Goal: Task Accomplishment & Management: Manage account settings

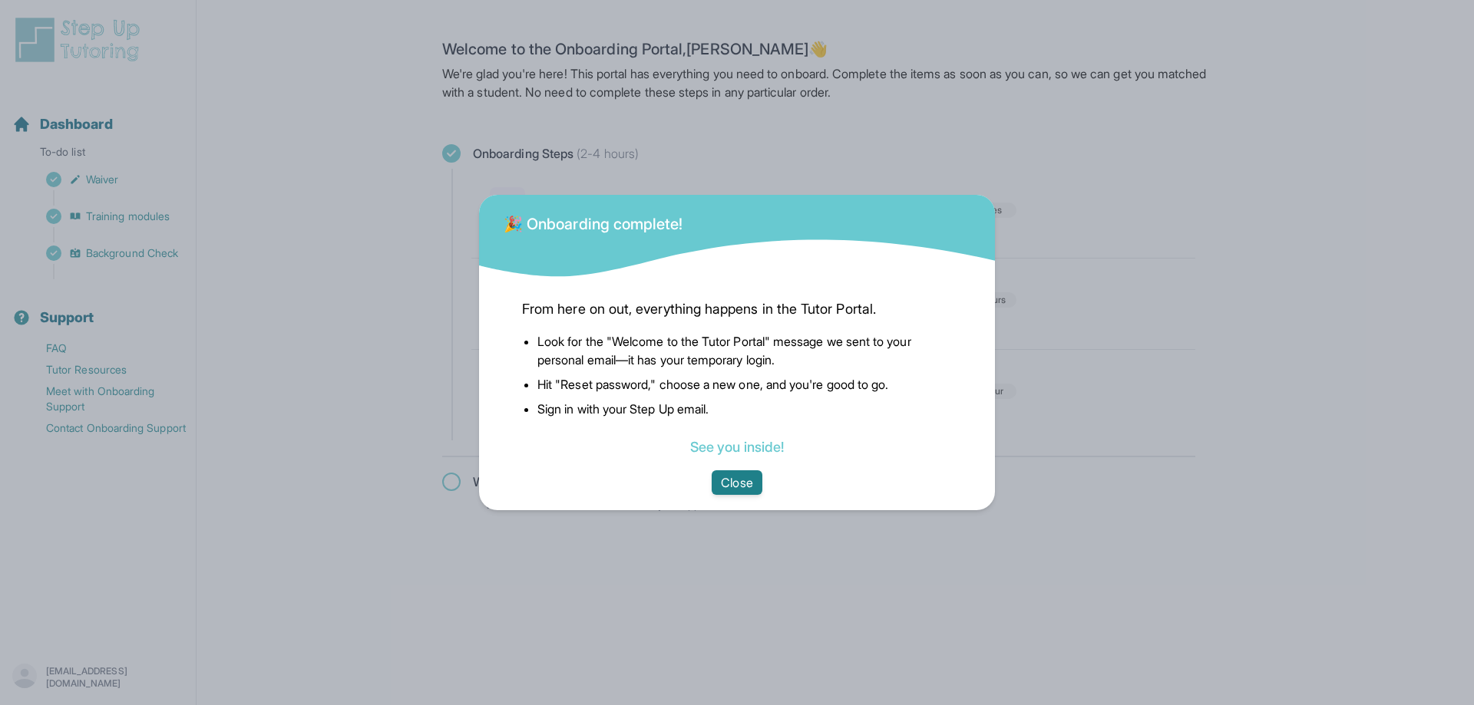
click at [742, 480] on button "Close" at bounding box center [737, 483] width 50 height 25
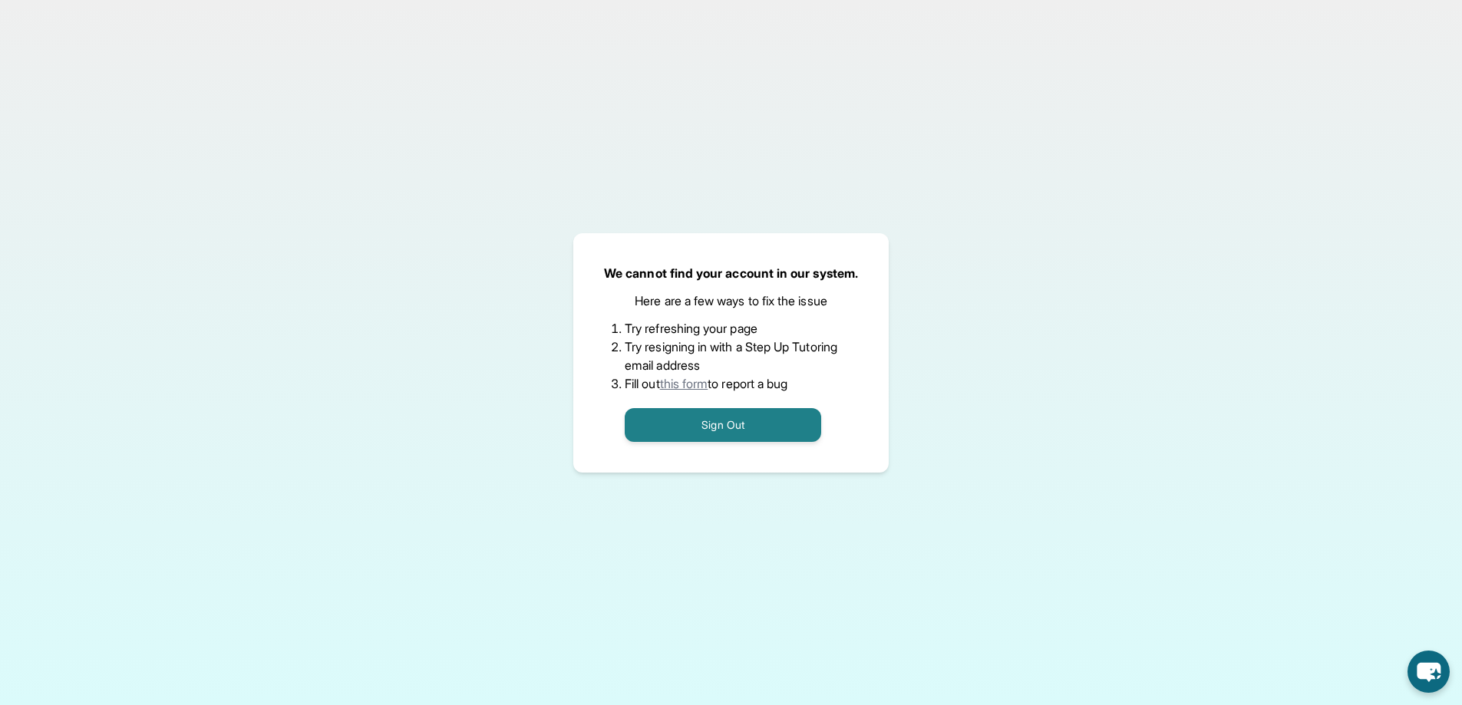
click at [63, 384] on div "We cannot find your account in our system. Here are a few ways to fix the issue…" at bounding box center [731, 352] width 1462 height 705
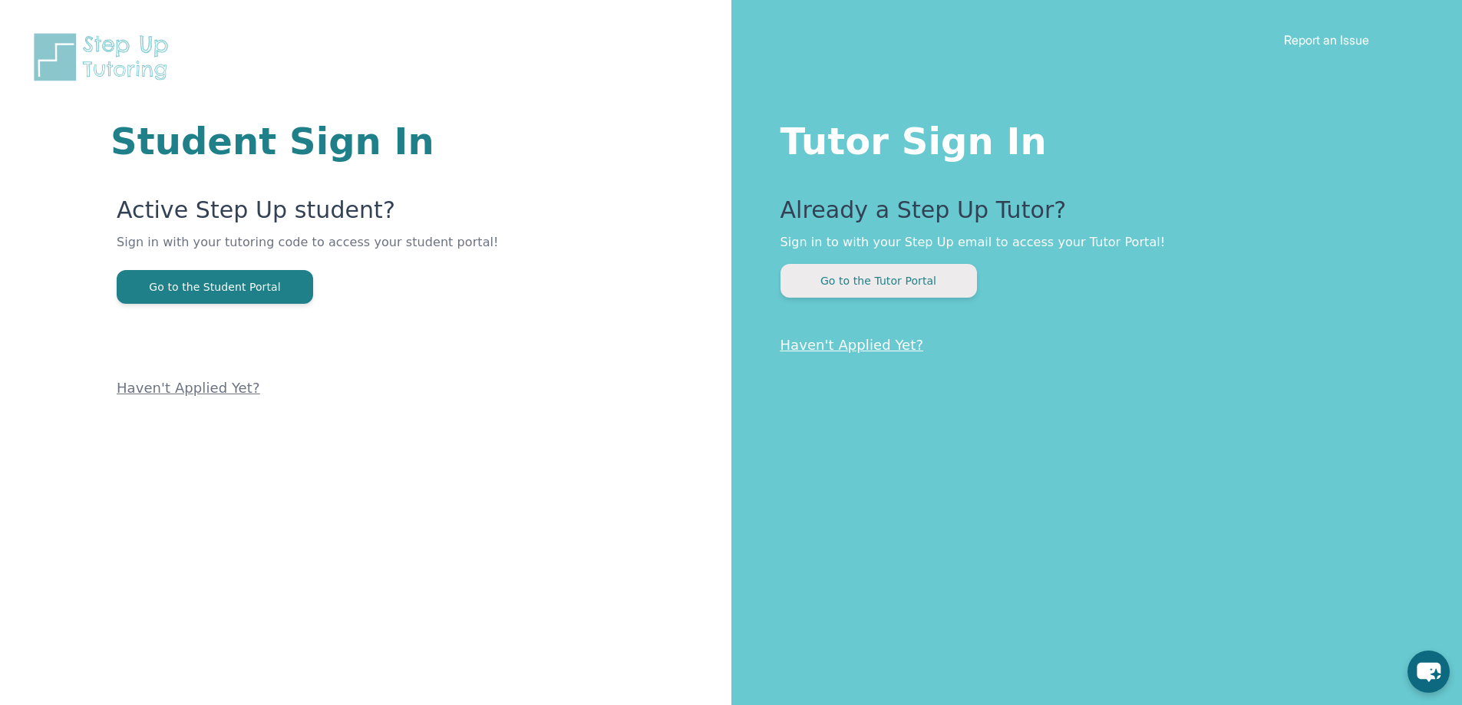
click at [873, 279] on button "Go to the Tutor Portal" at bounding box center [879, 281] width 196 height 34
click at [794, 134] on h1 "Tutor Sign In" at bounding box center [1091, 138] width 621 height 43
click at [831, 345] on link "Haven't Applied Yet?" at bounding box center [853, 345] width 144 height 16
click at [896, 134] on h1 "Tutor Sign In" at bounding box center [1091, 138] width 621 height 43
click at [876, 277] on button "Go to the Tutor Portal" at bounding box center [879, 281] width 196 height 34
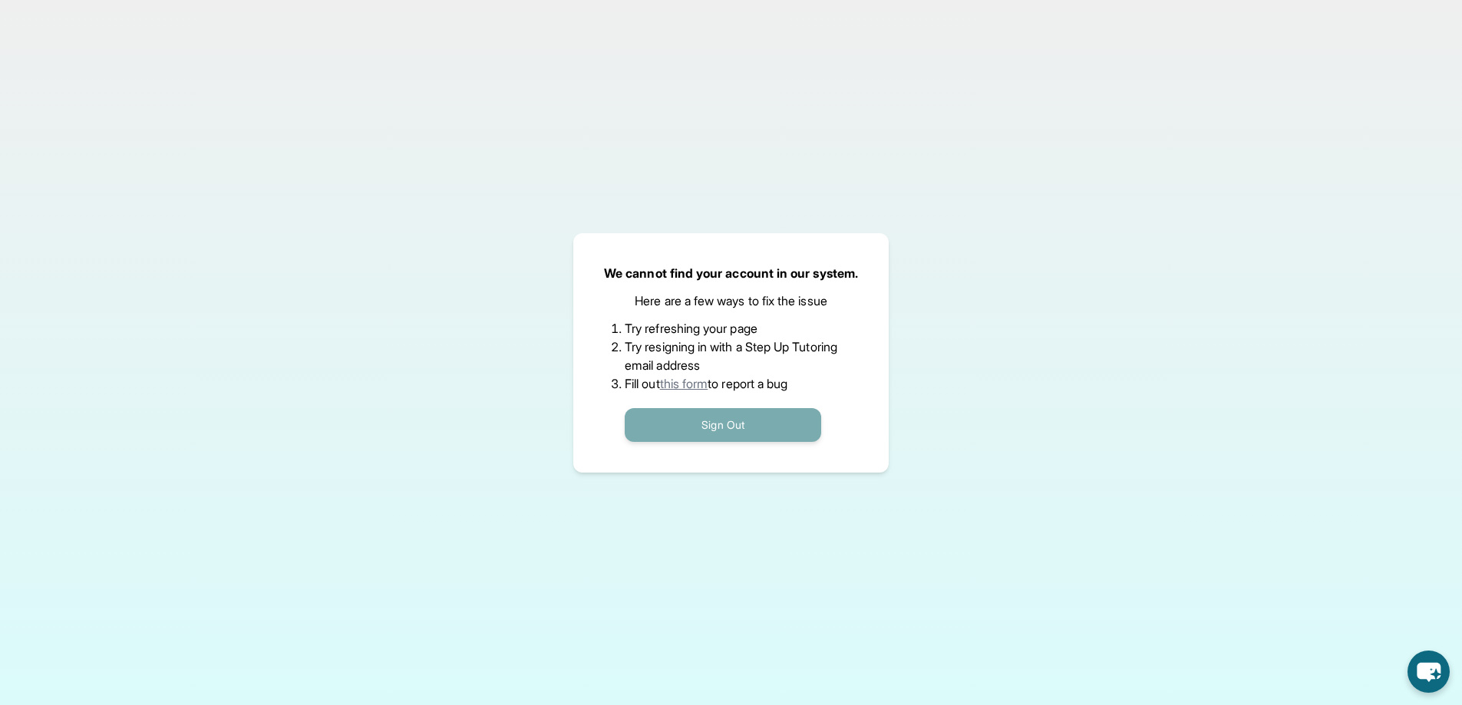
click at [721, 418] on button "Sign Out" at bounding box center [723, 425] width 196 height 34
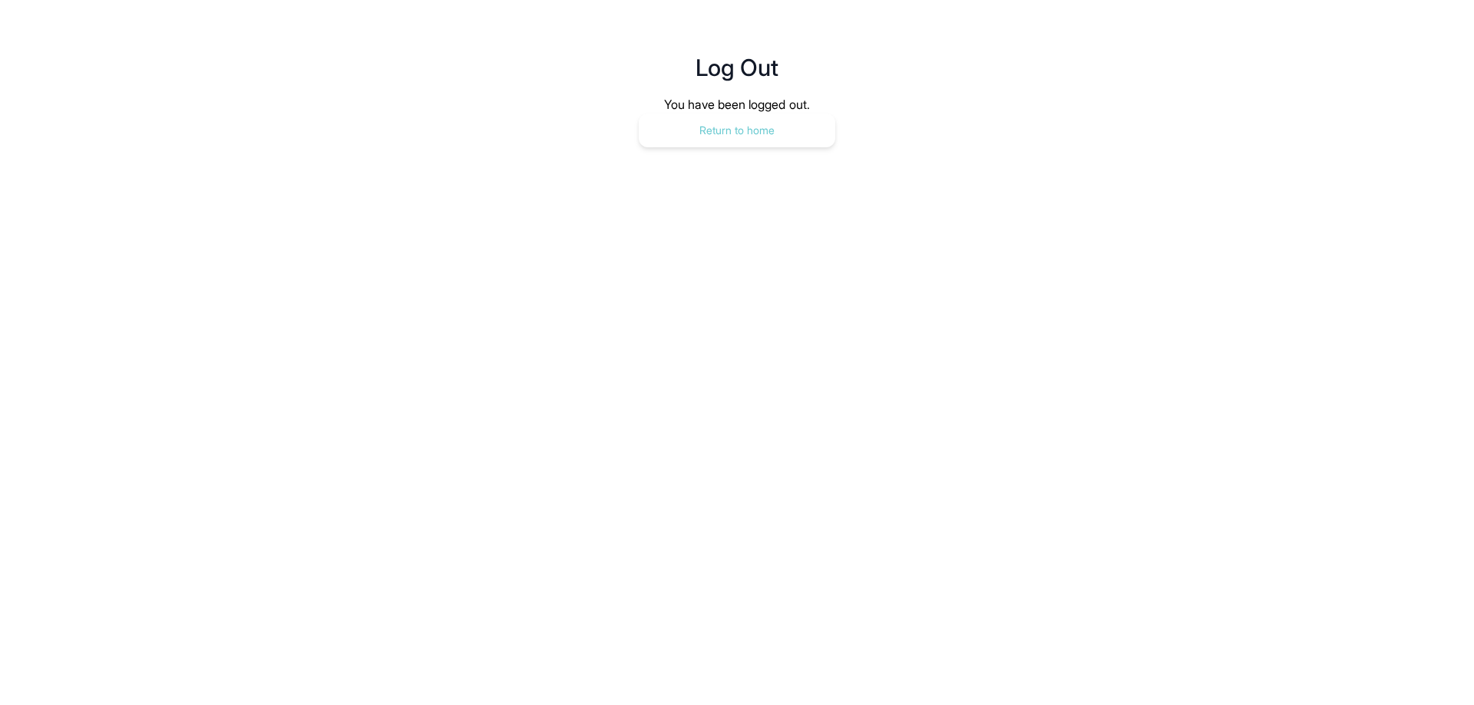
click at [742, 129] on button "Return to home" at bounding box center [737, 131] width 196 height 34
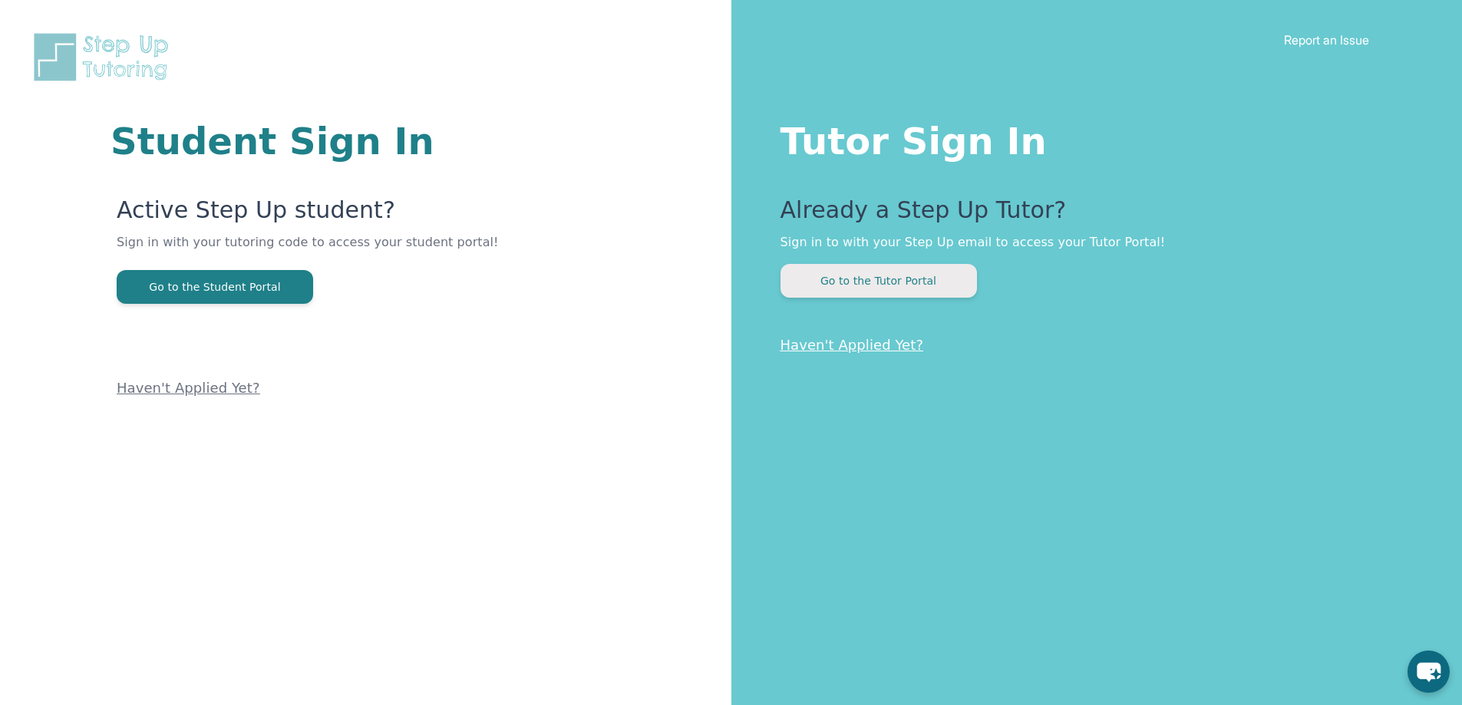
click at [887, 279] on button "Go to the Tutor Portal" at bounding box center [879, 281] width 196 height 34
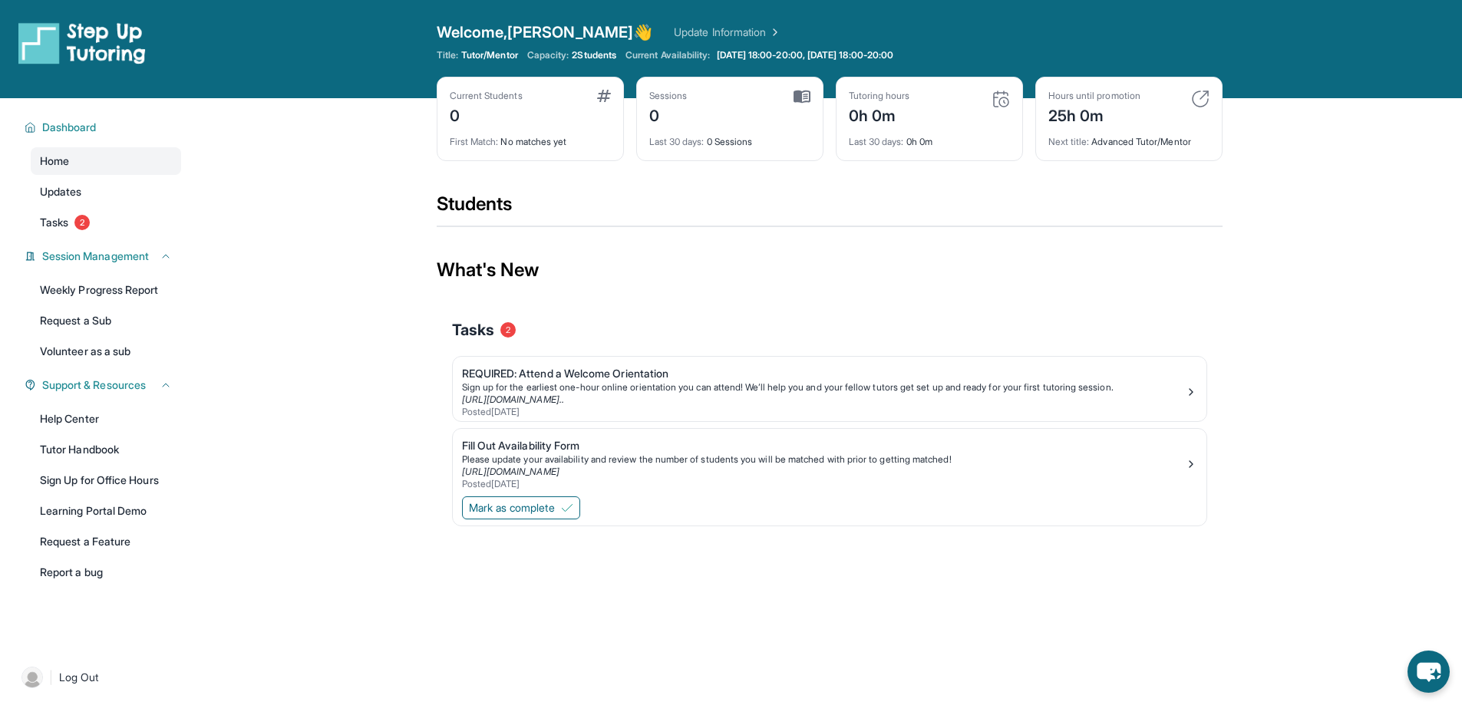
click at [698, 29] on link "Update Information" at bounding box center [727, 32] width 107 height 15
click at [1190, 389] on img at bounding box center [1191, 392] width 12 height 12
